Goal: Information Seeking & Learning: Learn about a topic

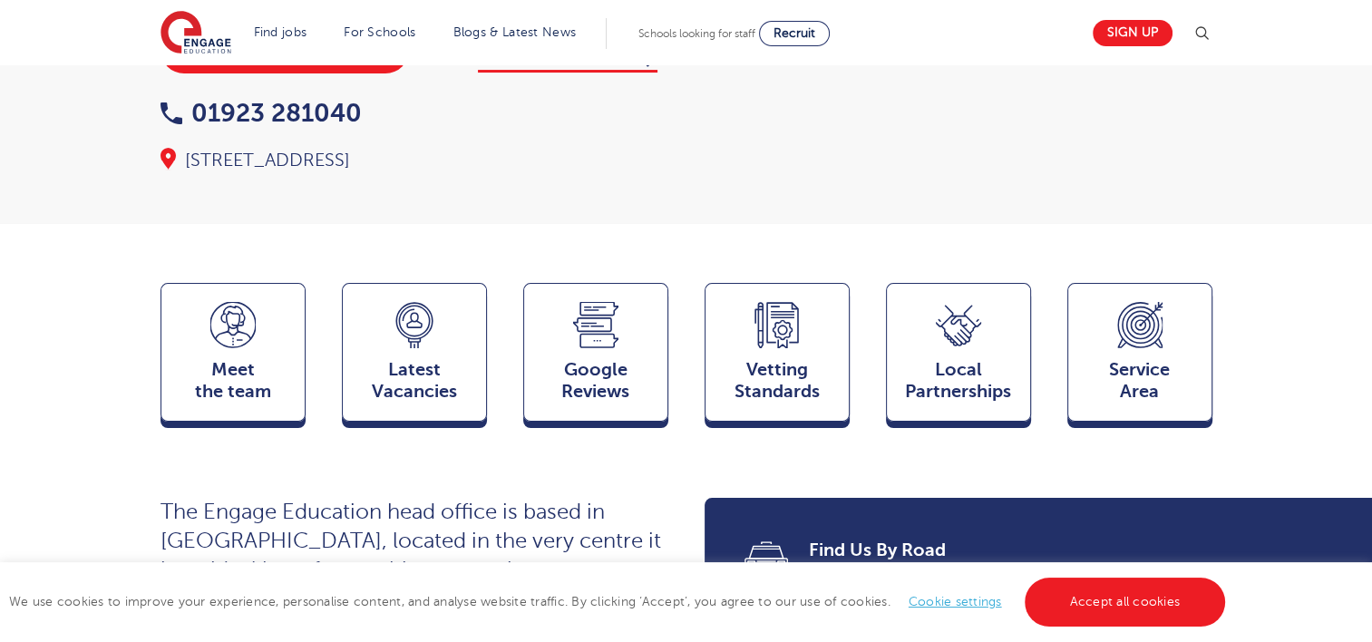
scroll to position [363, 0]
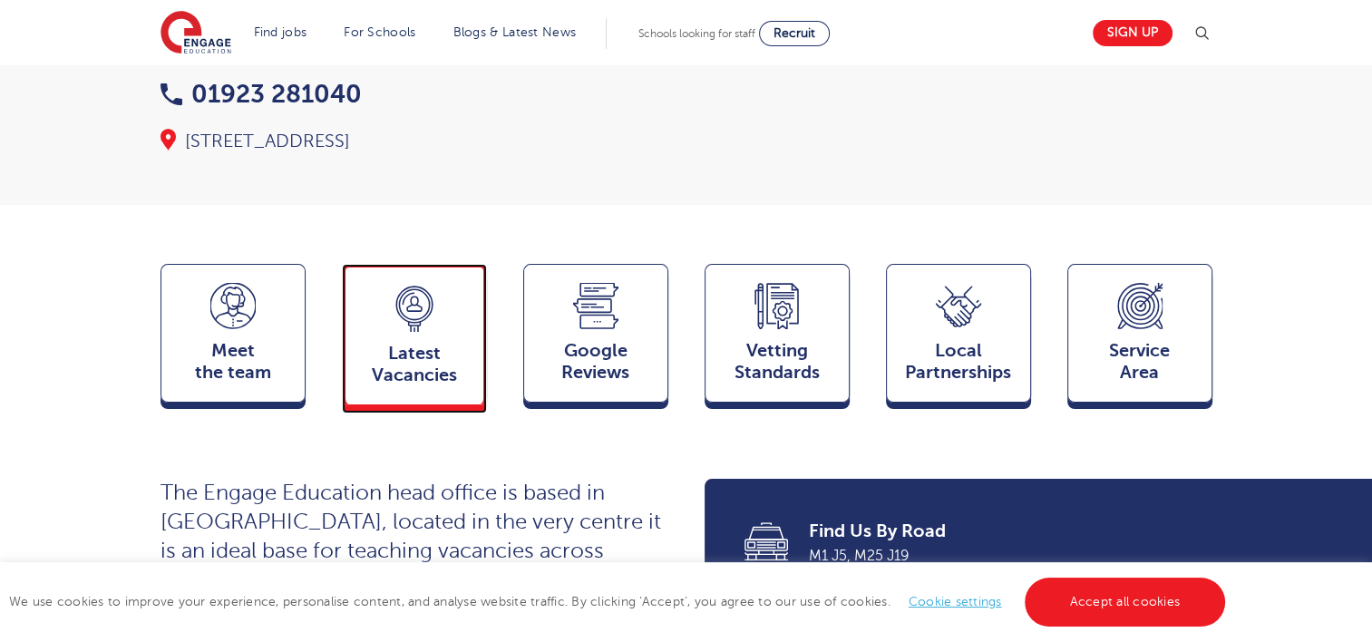
click at [409, 343] on span "Latest Vacancies" at bounding box center [415, 365] width 120 height 44
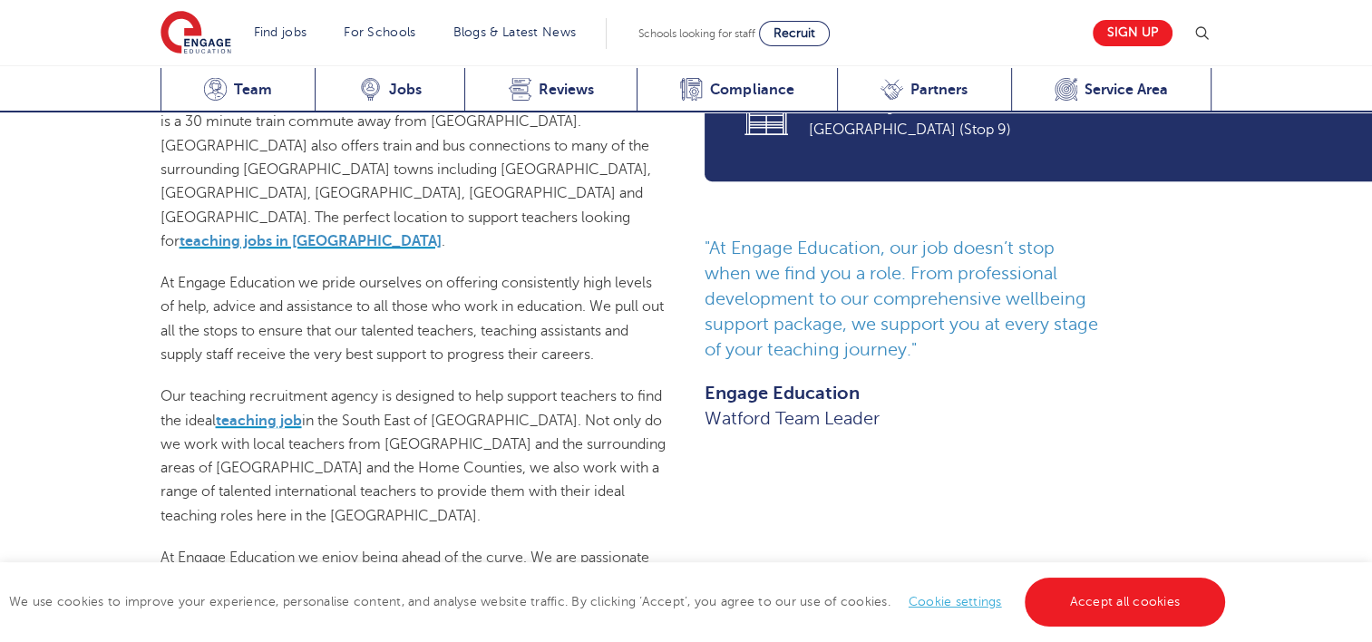
scroll to position [696, 0]
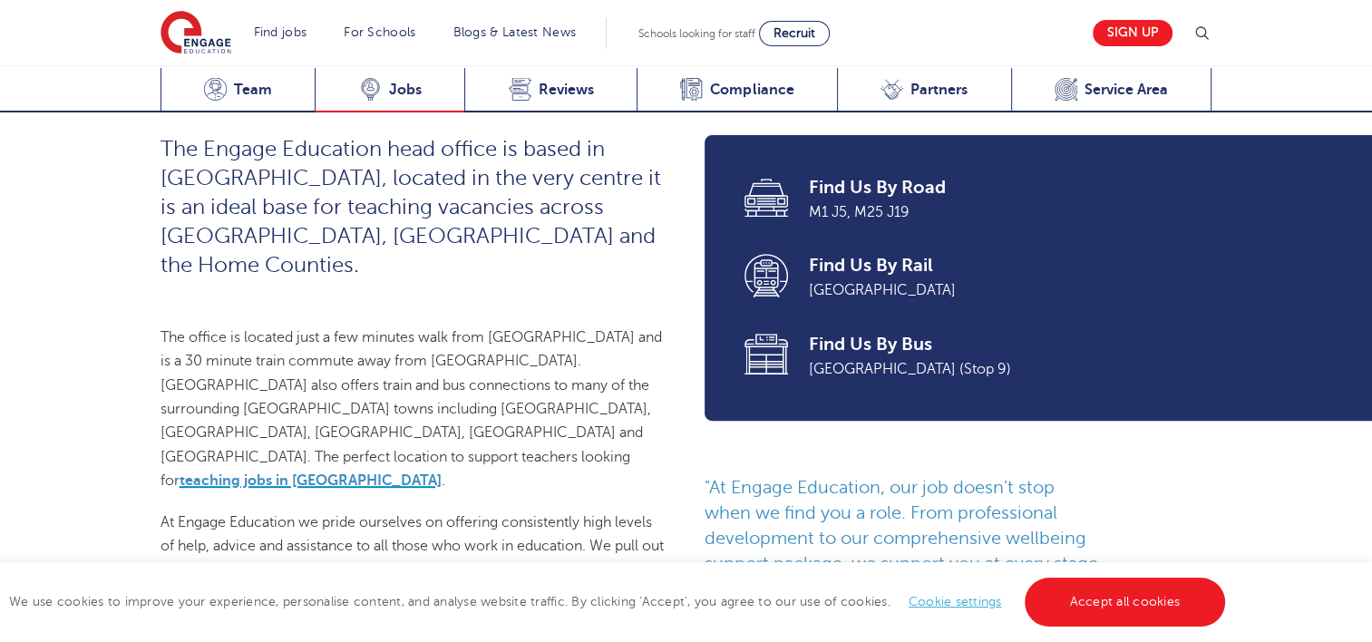
click at [370, 92] on icon at bounding box center [370, 89] width 23 height 23
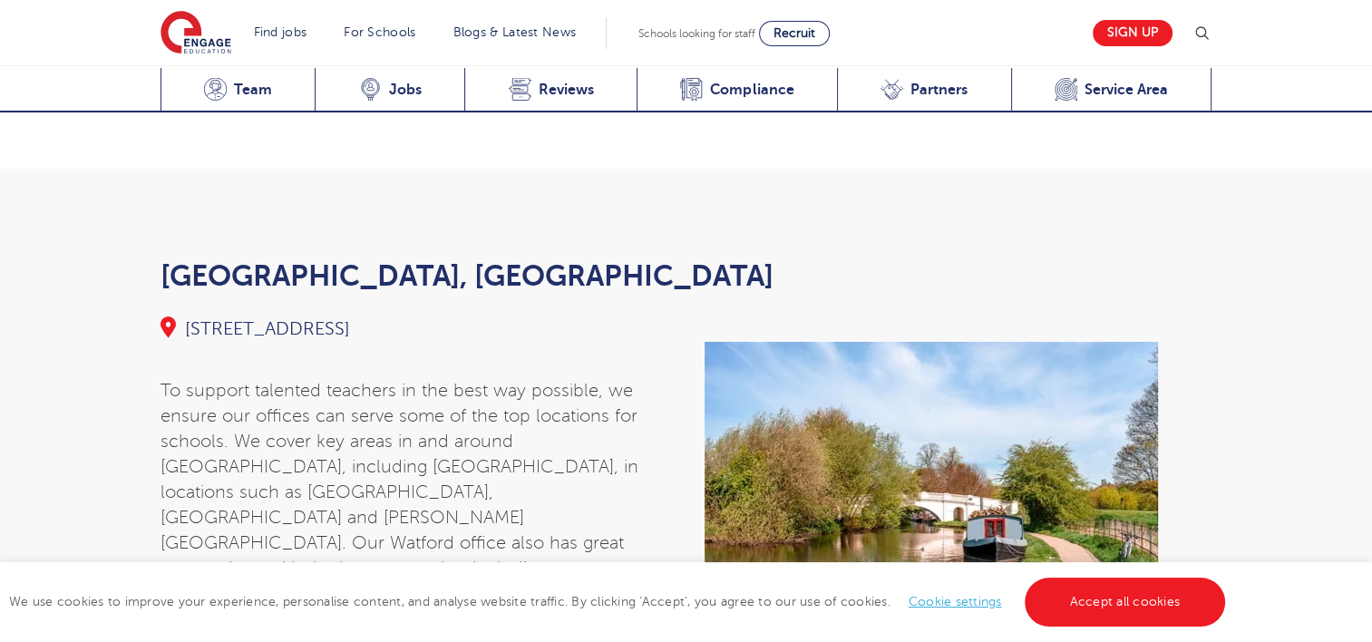
scroll to position [6499, 0]
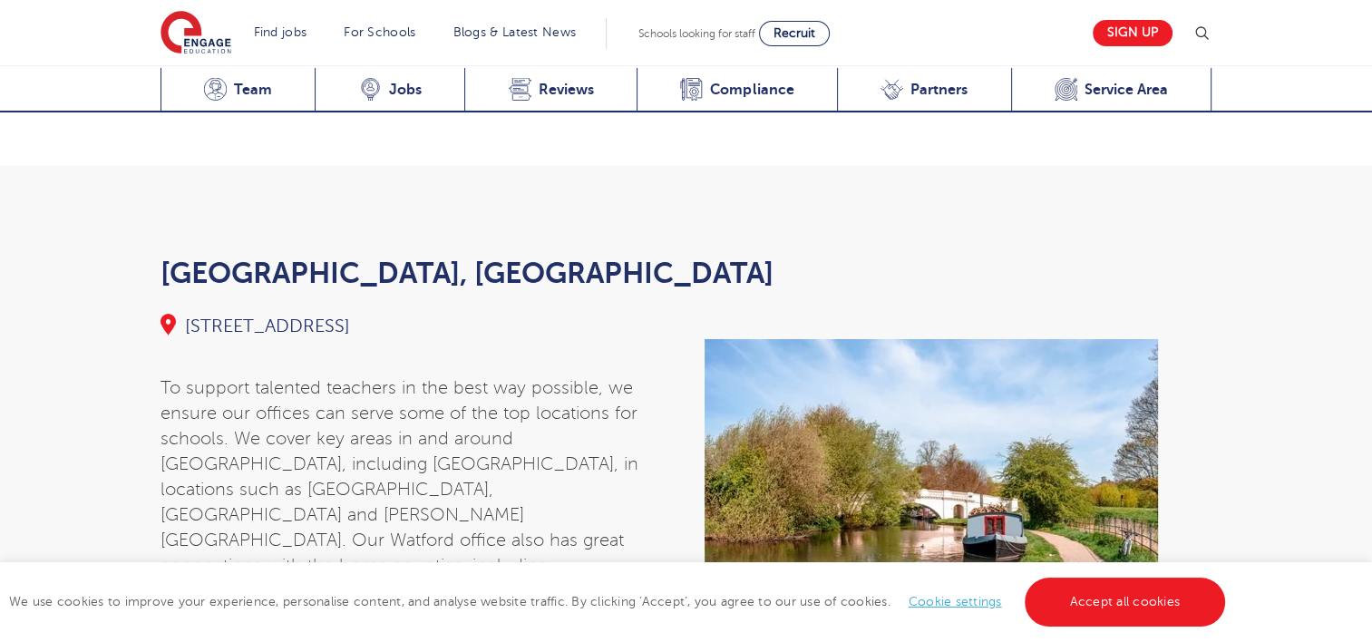
click at [420, 339] on div "To support talented teachers in the best way possible, we ensure our offices ca…" at bounding box center [414, 618] width 544 height 559
click at [345, 255] on h3 "Watford, Hertfordshire" at bounding box center [686, 273] width 1052 height 36
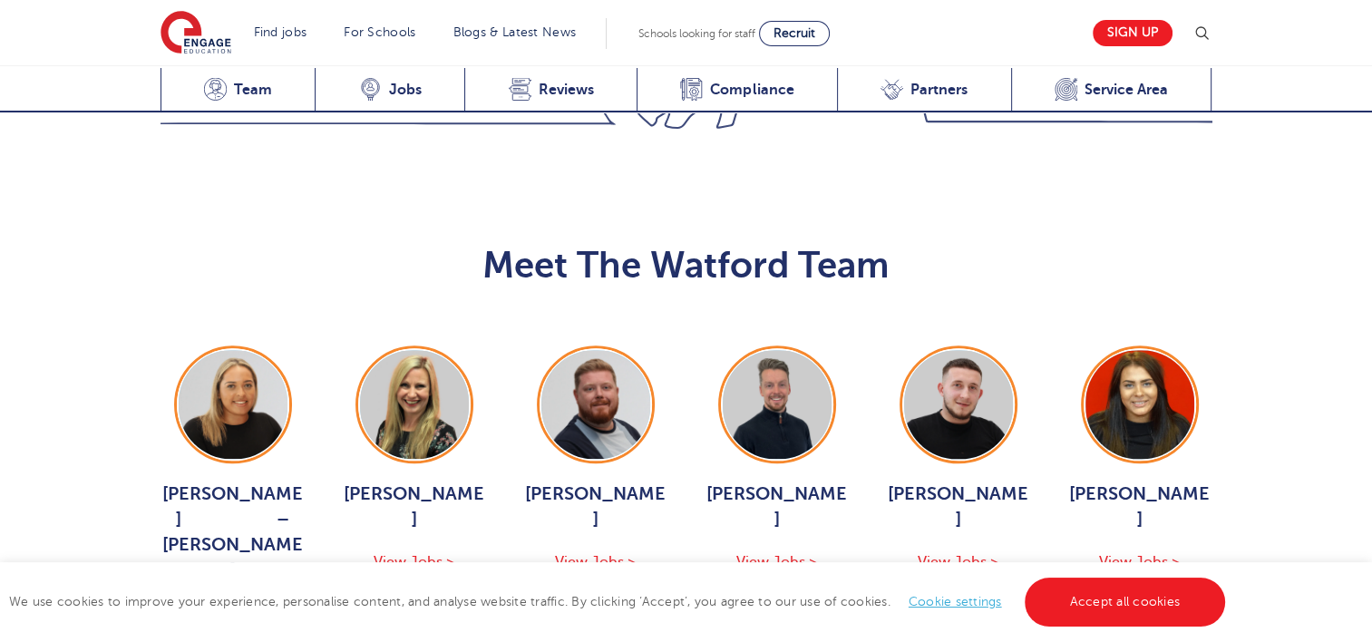
scroll to position [1875, 0]
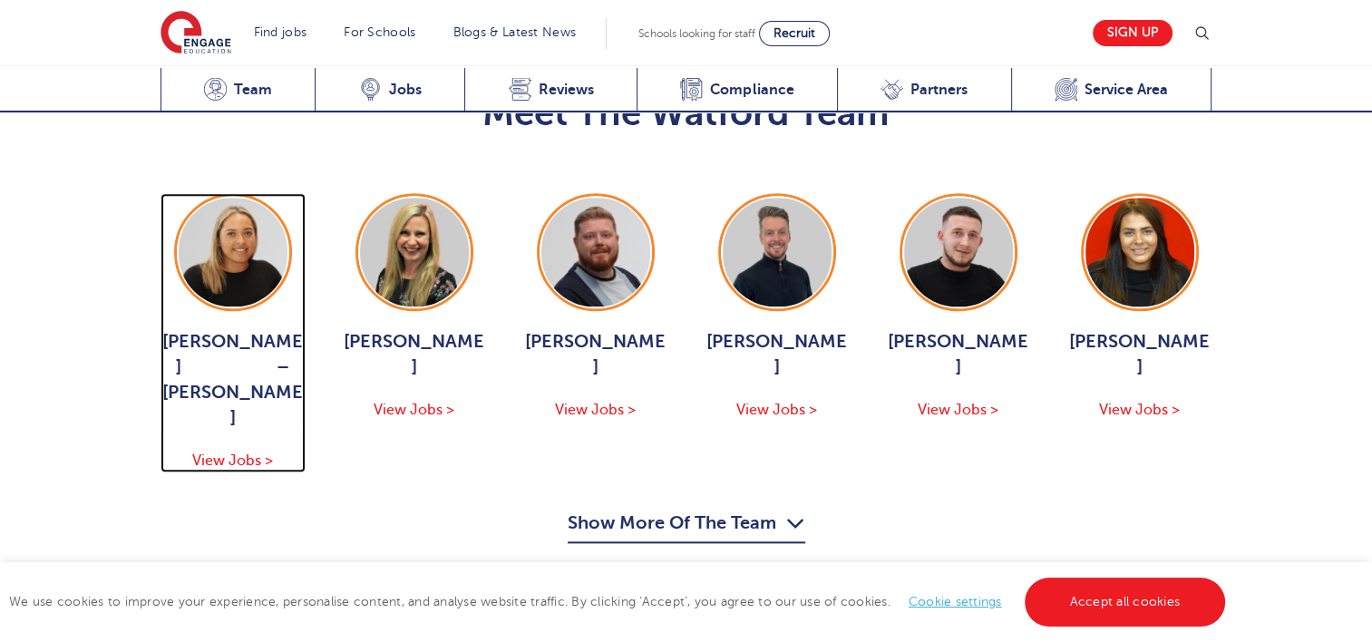
click at [228, 452] on span "View Jobs >" at bounding box center [232, 460] width 81 height 16
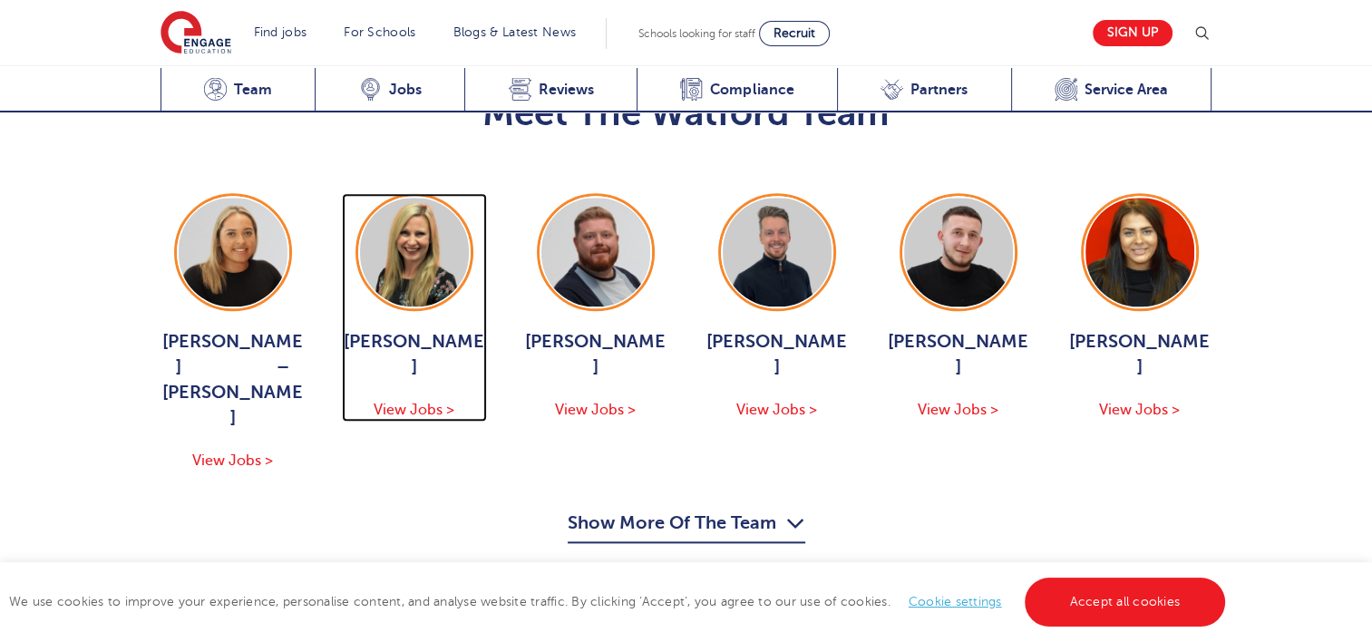
click at [412, 402] on span "View Jobs >" at bounding box center [414, 410] width 81 height 16
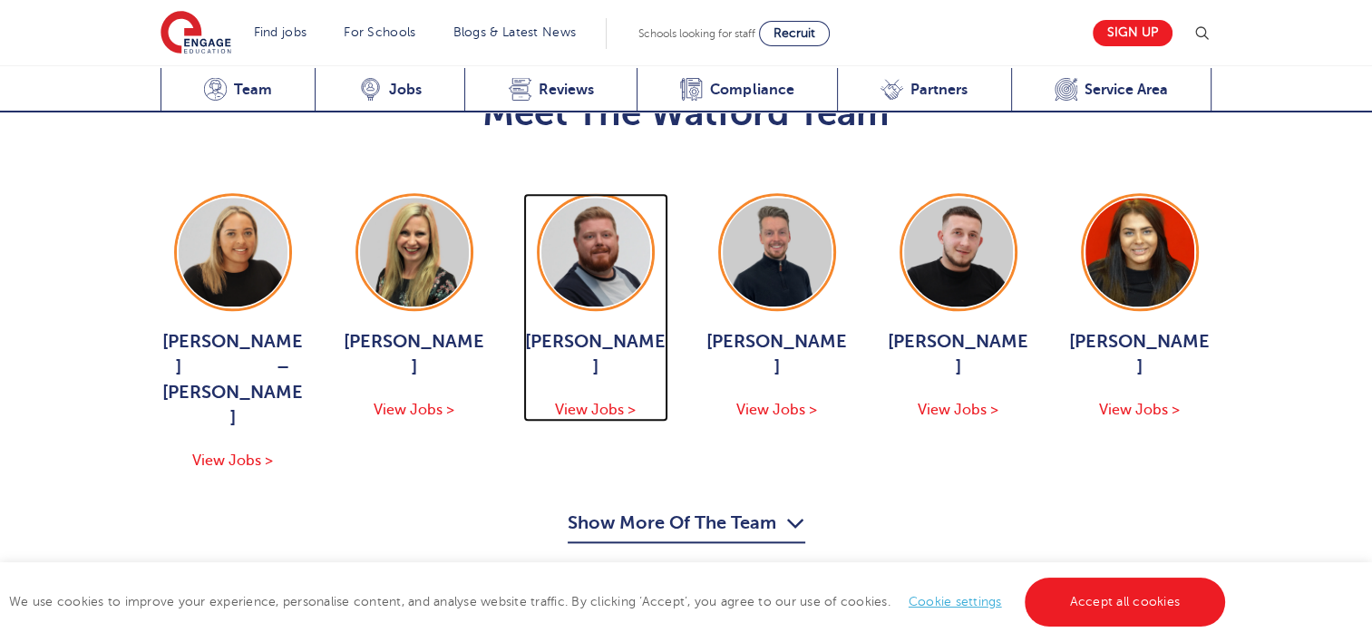
click at [598, 402] on span "View Jobs >" at bounding box center [595, 410] width 81 height 16
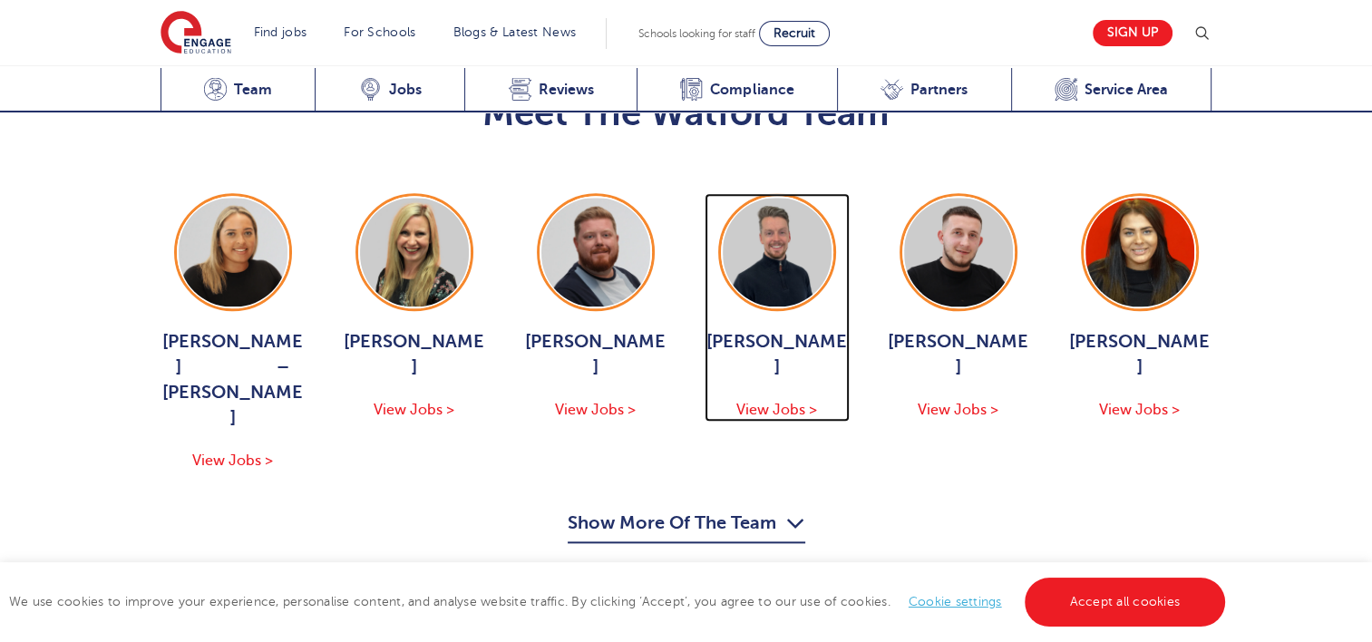
click at [797, 402] on span "View Jobs >" at bounding box center [776, 410] width 81 height 16
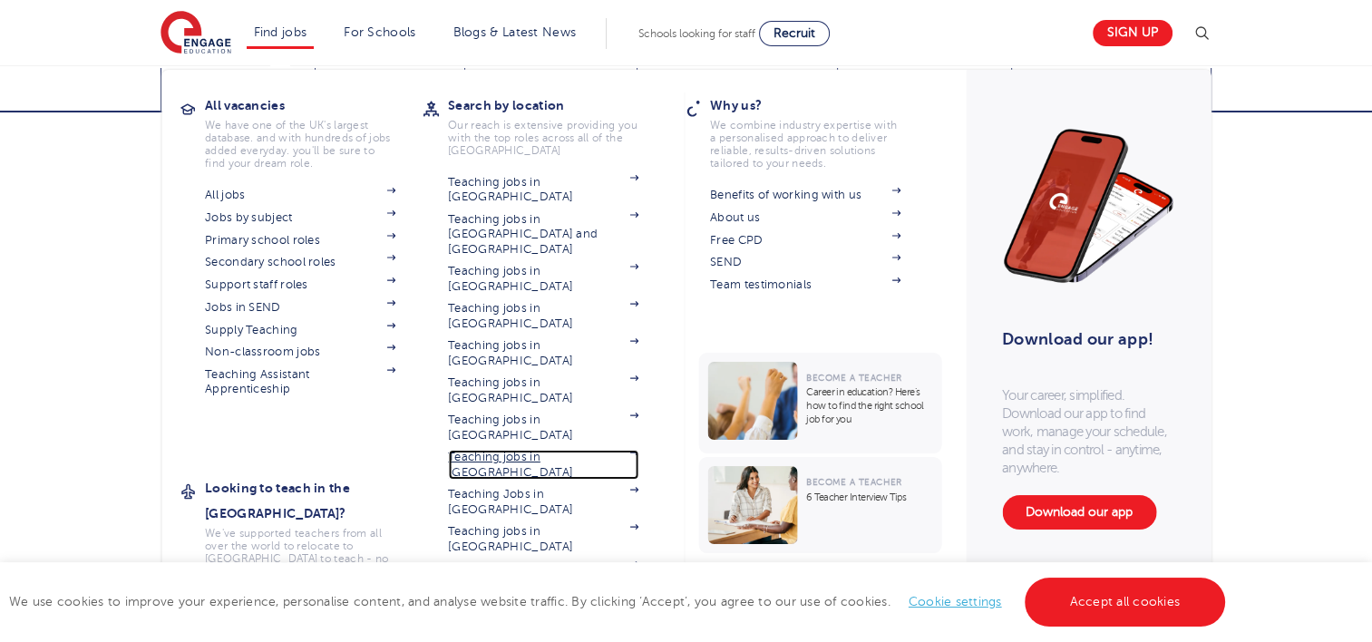
click at [493, 450] on link "Teaching jobs in [GEOGRAPHIC_DATA]" at bounding box center [543, 465] width 190 height 30
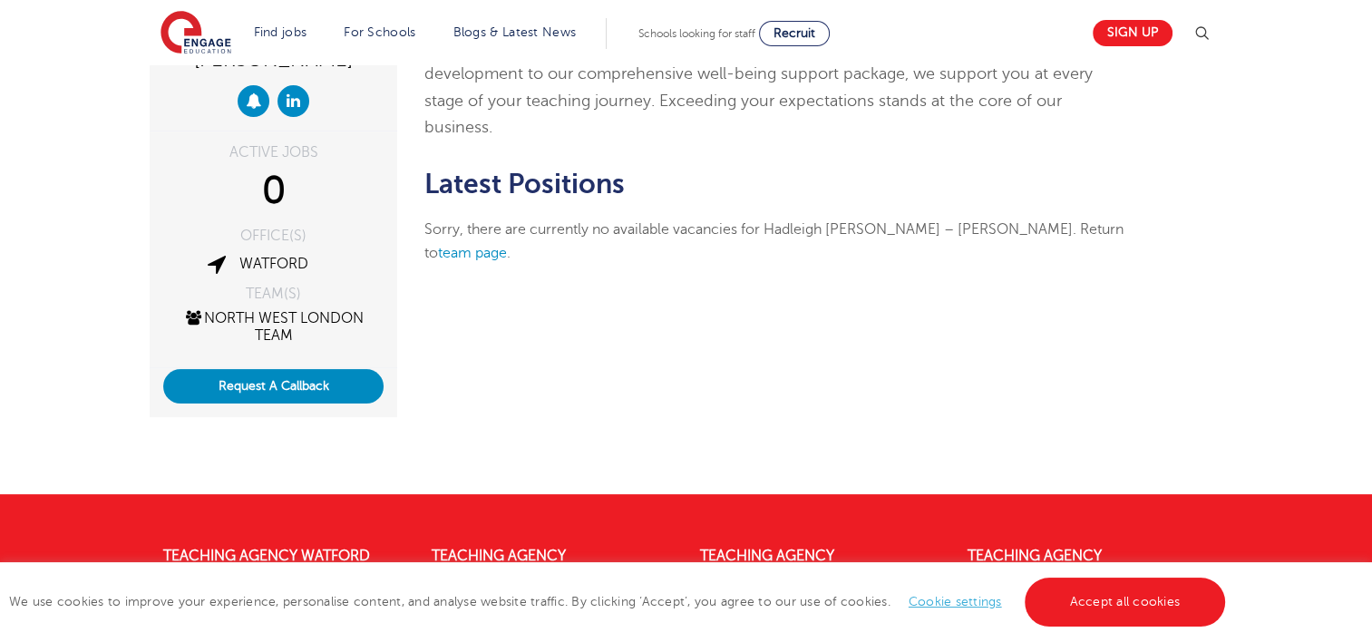
scroll to position [181, 0]
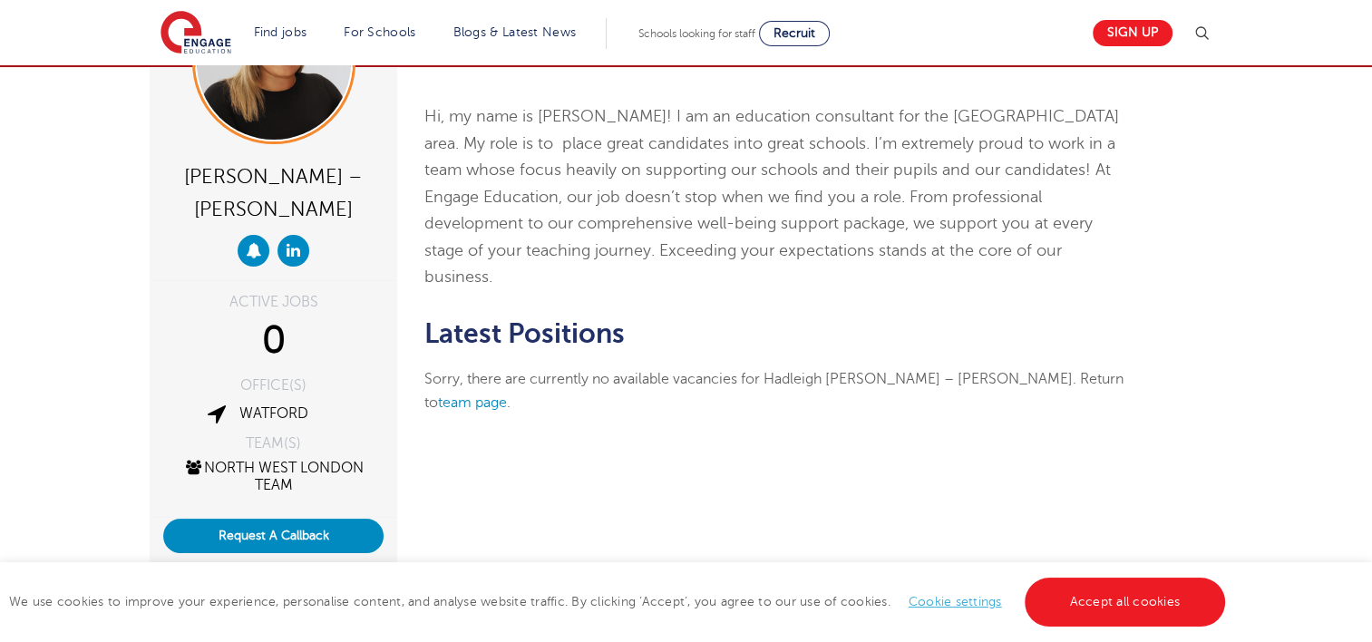
click at [711, 445] on div "[PERSON_NAME] – [PERSON_NAME] ACTIVE JOBS 0 OFFICE(S) Watford TEAM(S) North Wes…" at bounding box center [686, 319] width 1100 height 504
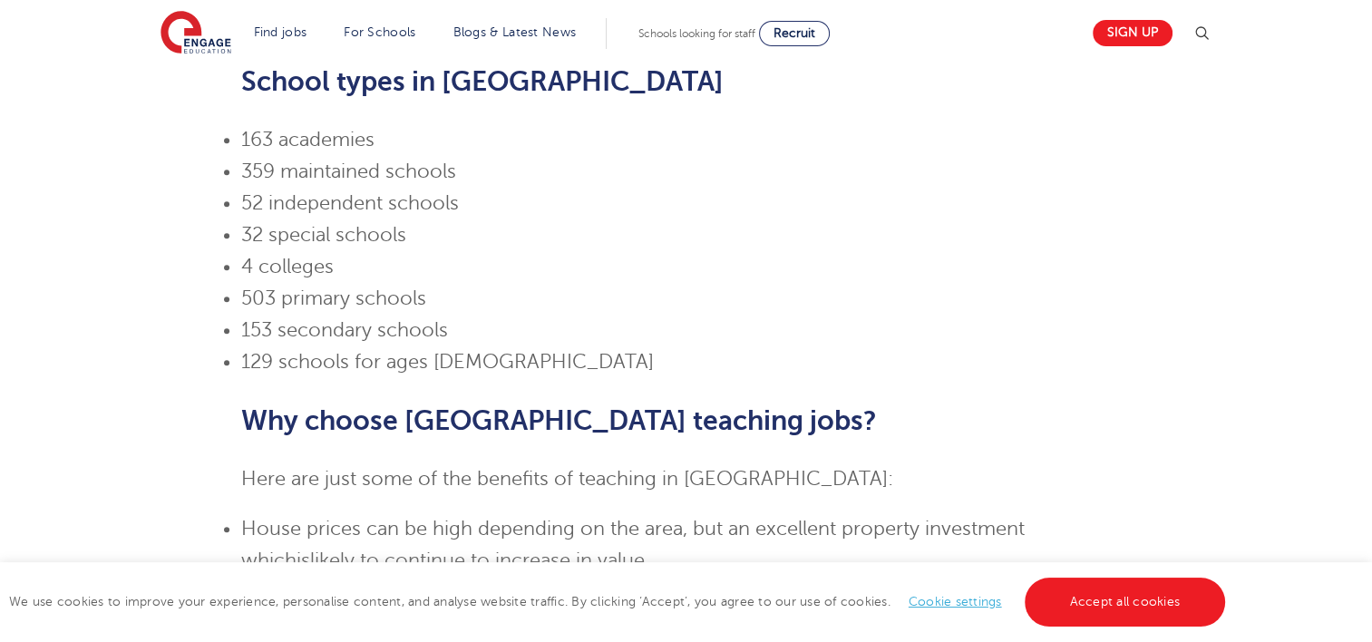
scroll to position [2085, 0]
